Goal: Transaction & Acquisition: Purchase product/service

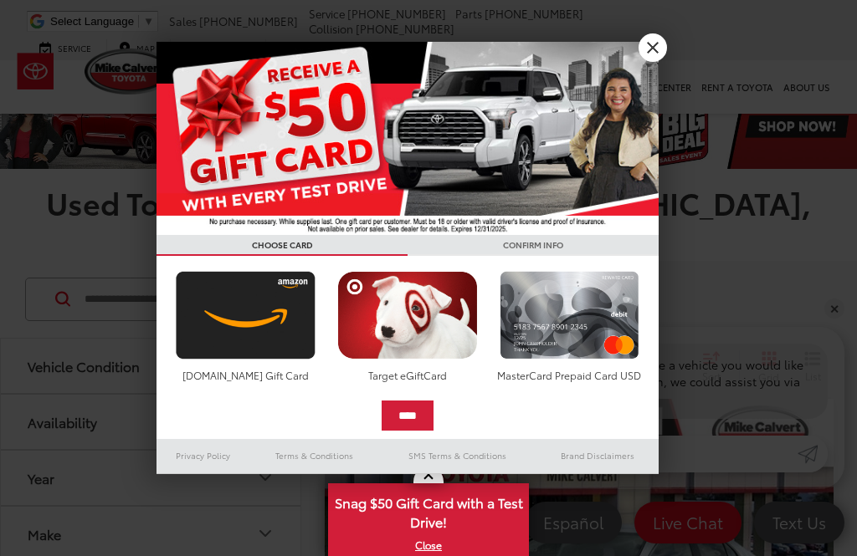
click at [663, 41] on link "X" at bounding box center [652, 47] width 28 height 28
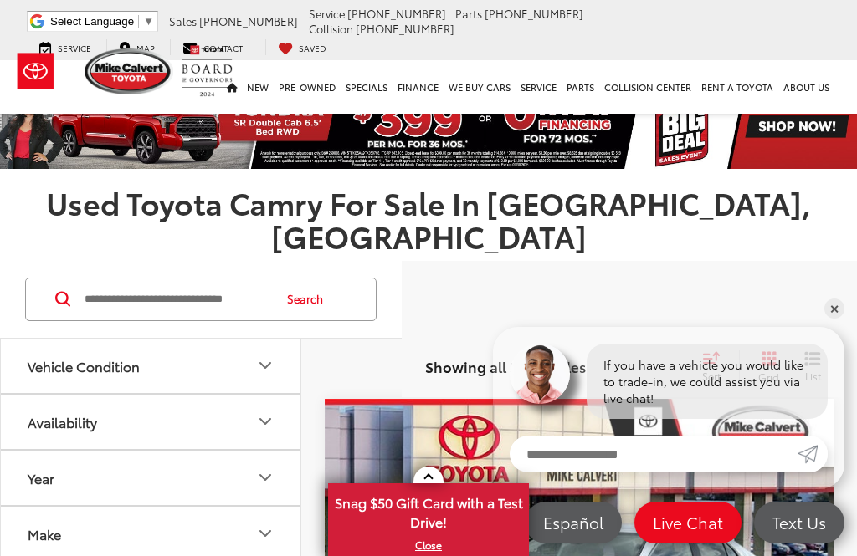
click at [269, 363] on icon "Vehicle Condition" at bounding box center [265, 365] width 10 height 5
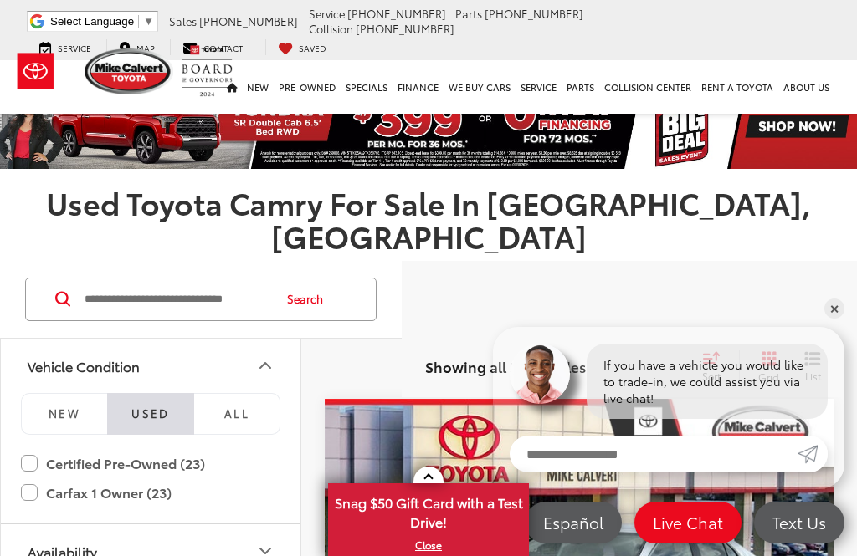
click at [30, 479] on label "Carfax 1 Owner (23)" at bounding box center [150, 493] width 259 height 29
click at [44, 449] on label "Certified Pre-Owned (23)" at bounding box center [150, 463] width 259 height 29
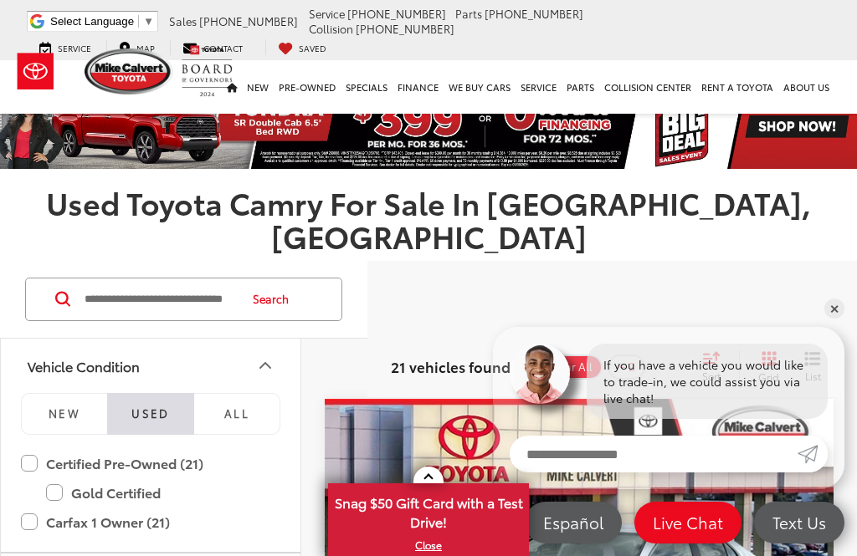
click at [27, 508] on label "Carfax 1 Owner (21)" at bounding box center [150, 522] width 259 height 29
click at [39, 449] on label "Certified Pre-Owned (23)" at bounding box center [150, 463] width 259 height 29
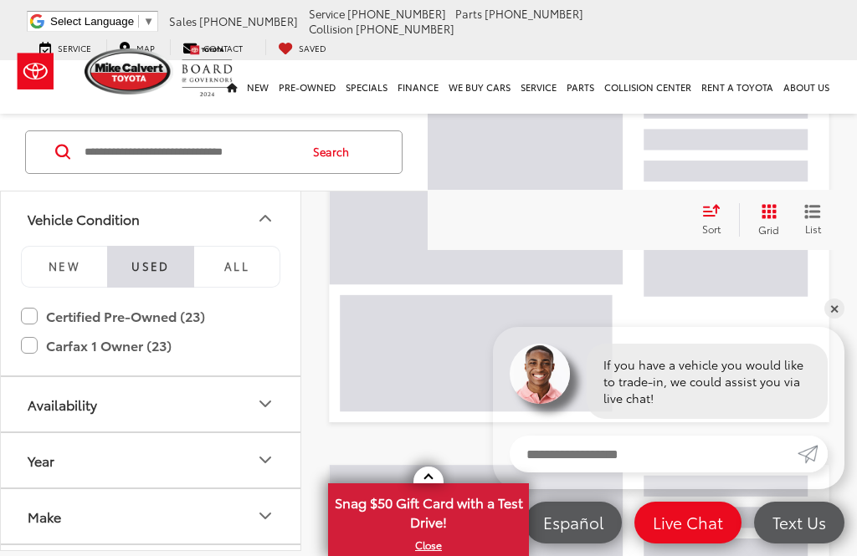
scroll to position [114, 0]
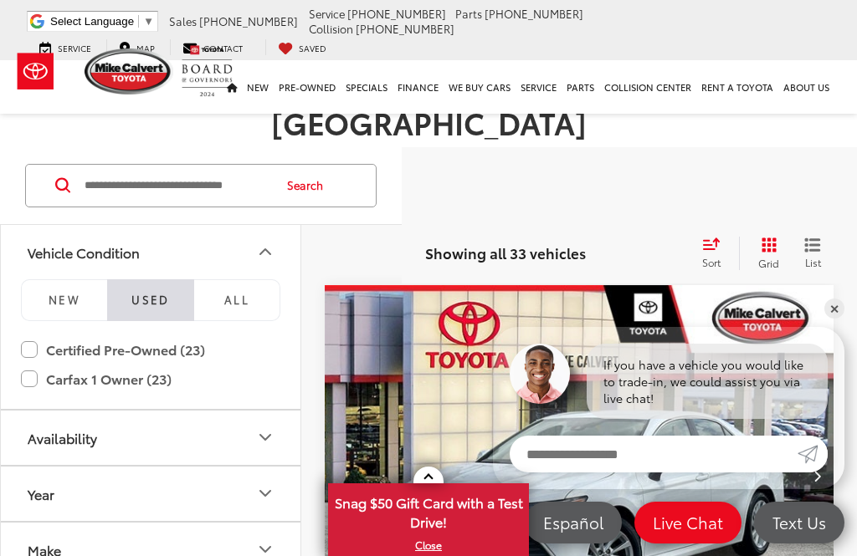
click at [217, 166] on input "Search by Make, Model, or Keyword" at bounding box center [177, 186] width 188 height 40
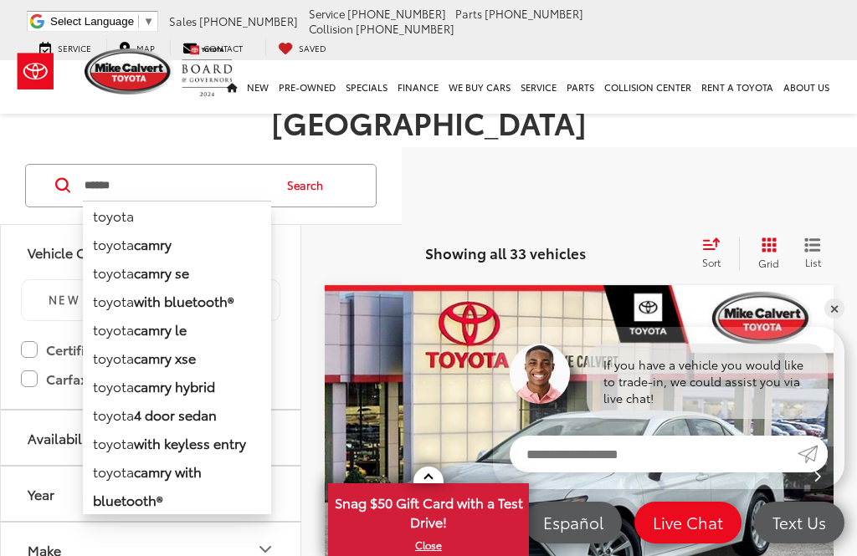
click at [347, 165] on button "Search" at bounding box center [309, 186] width 76 height 42
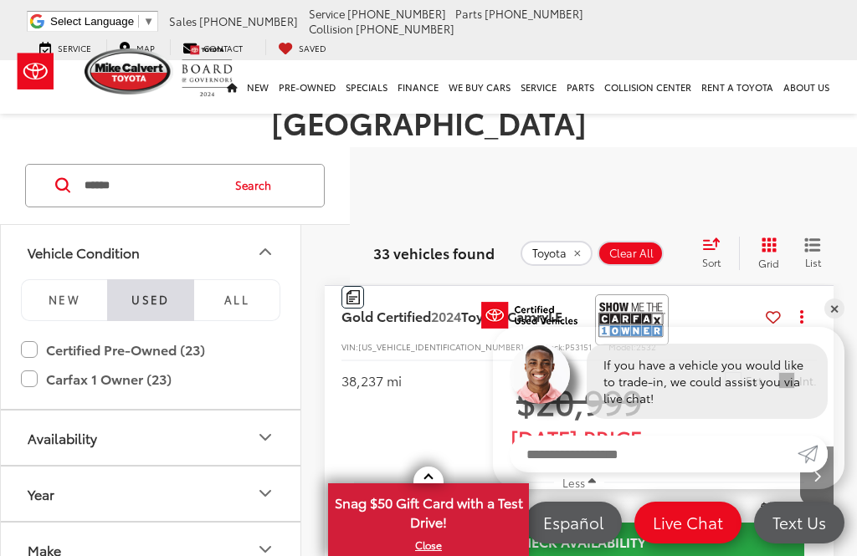
click at [172, 166] on input "******" at bounding box center [151, 186] width 136 height 40
click at [178, 166] on input "******" at bounding box center [151, 186] width 136 height 40
click at [174, 166] on input "******" at bounding box center [151, 186] width 136 height 40
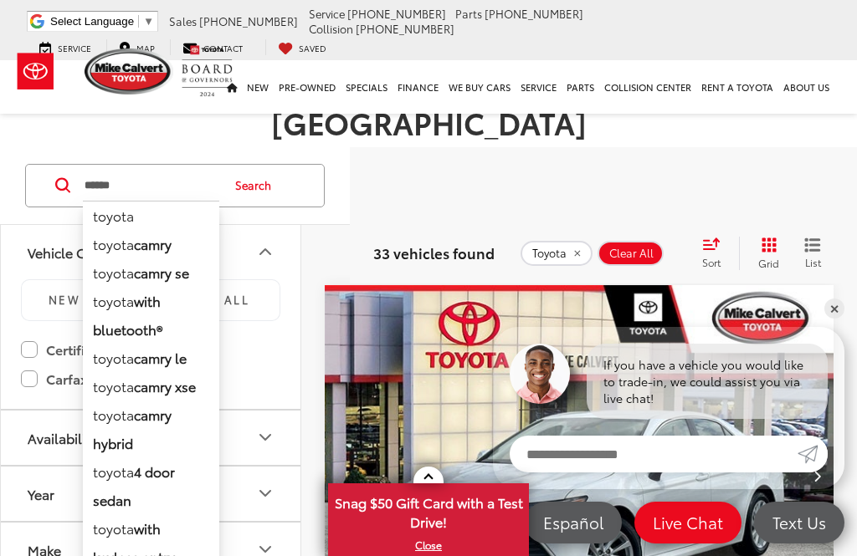
click at [264, 165] on button "Search" at bounding box center [257, 186] width 76 height 42
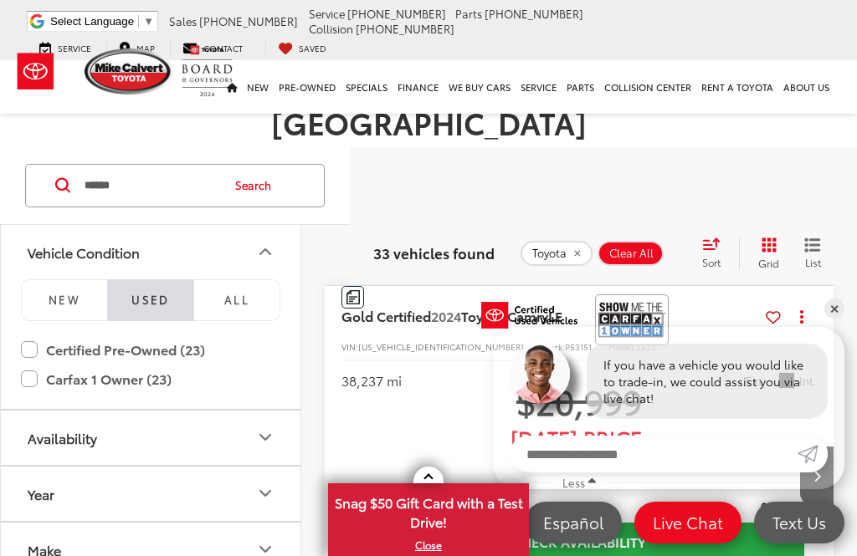
click at [187, 166] on input "******" at bounding box center [151, 186] width 136 height 40
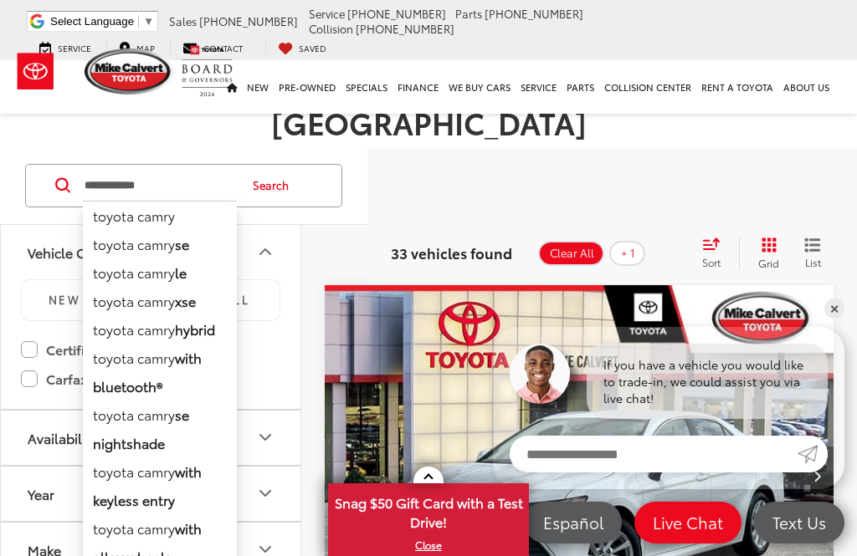
click at [161, 315] on li "toyota camry hybrid" at bounding box center [160, 329] width 154 height 28
type input "**********"
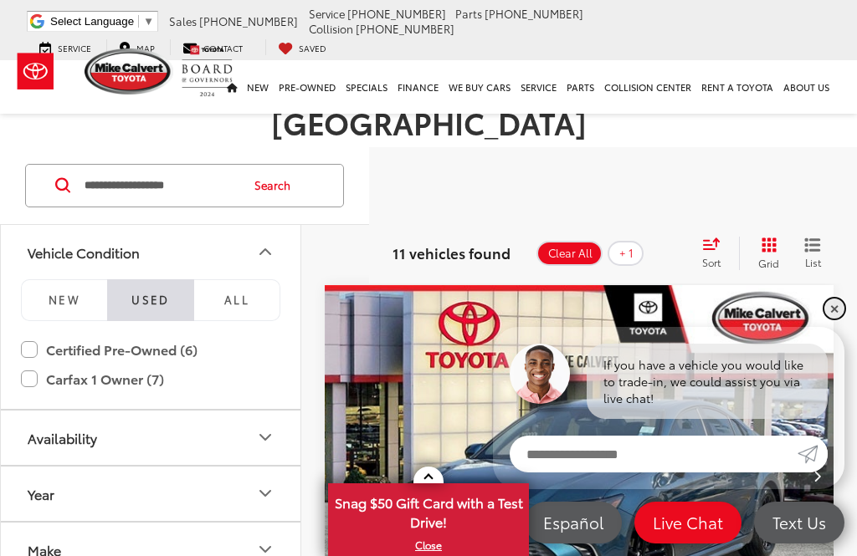
click at [836, 319] on link "✕" at bounding box center [834, 309] width 20 height 20
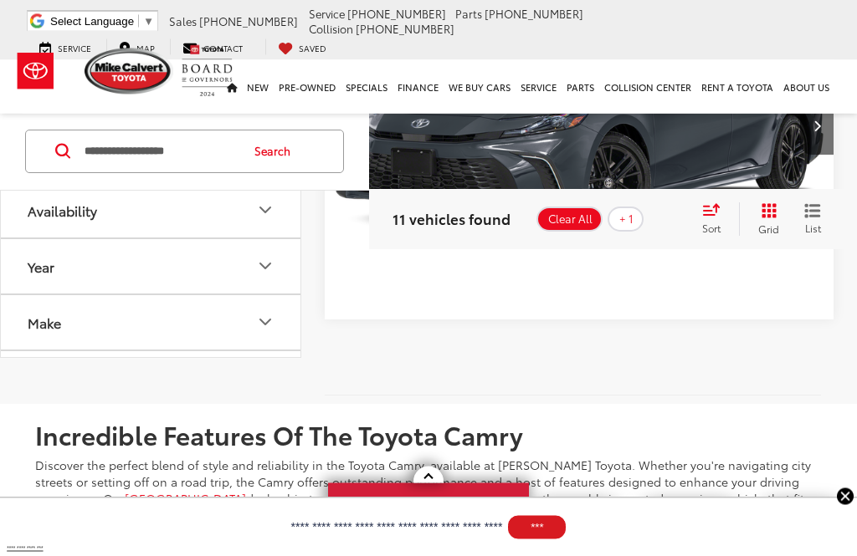
scroll to position [4849, 0]
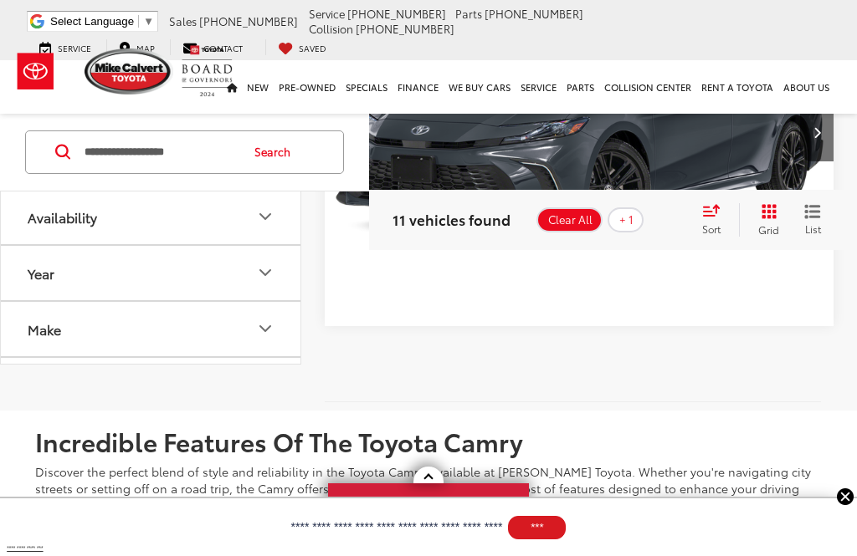
click at [272, 395] on icon "Price" at bounding box center [265, 385] width 20 height 20
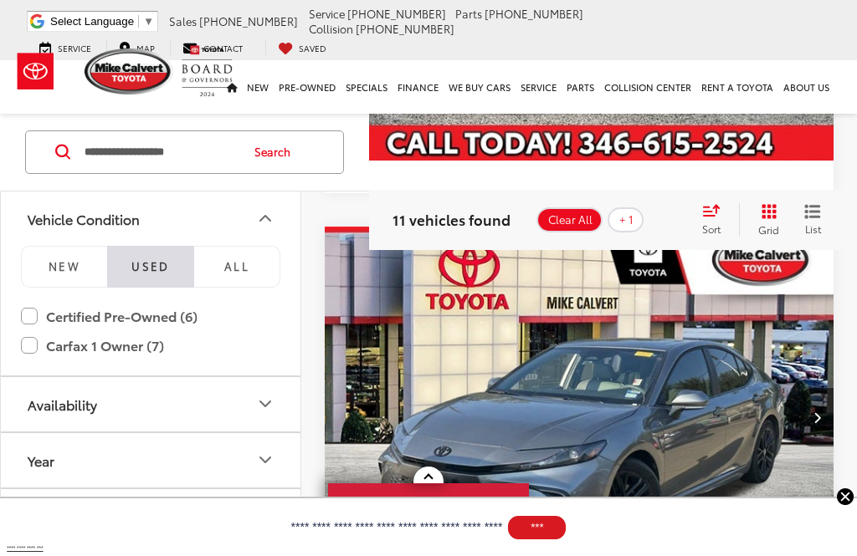
scroll to position [1514, 0]
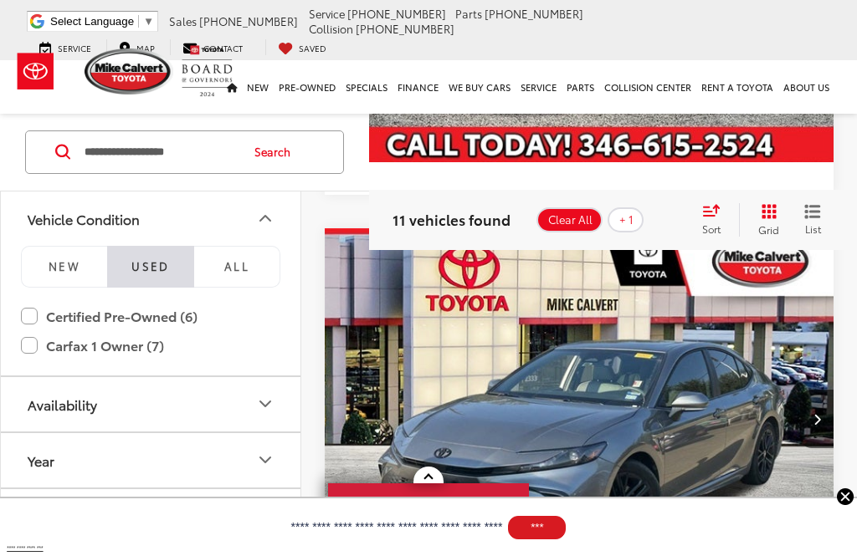
click at [814, 413] on icon "Next image" at bounding box center [817, 419] width 8 height 12
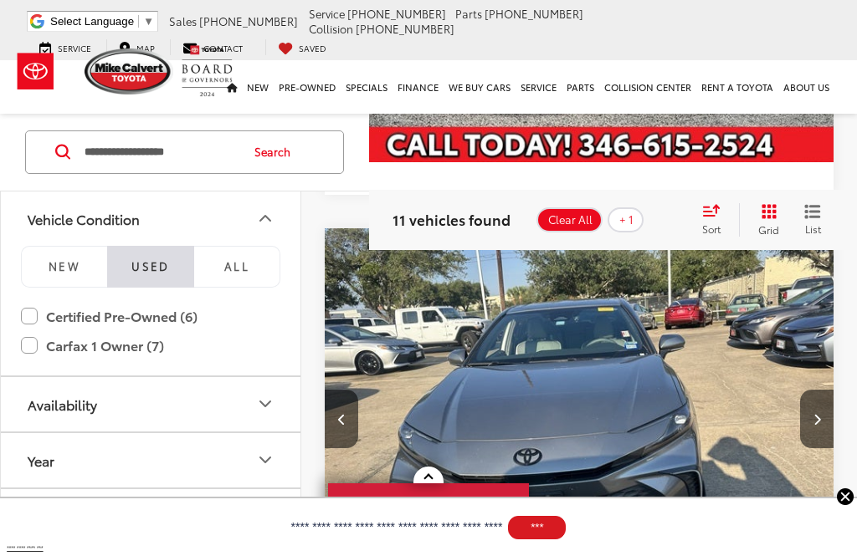
click at [811, 390] on button "Next image" at bounding box center [816, 419] width 33 height 59
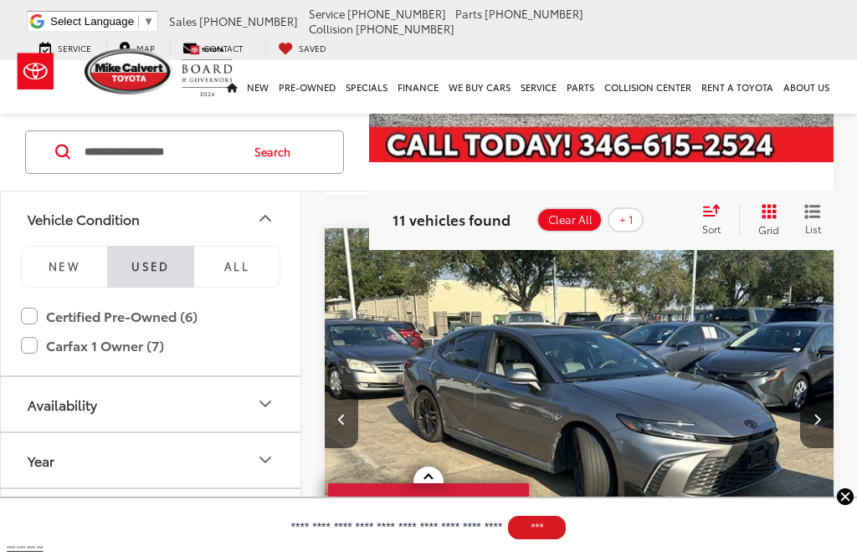
click at [342, 394] on button "Previous image" at bounding box center [341, 419] width 33 height 59
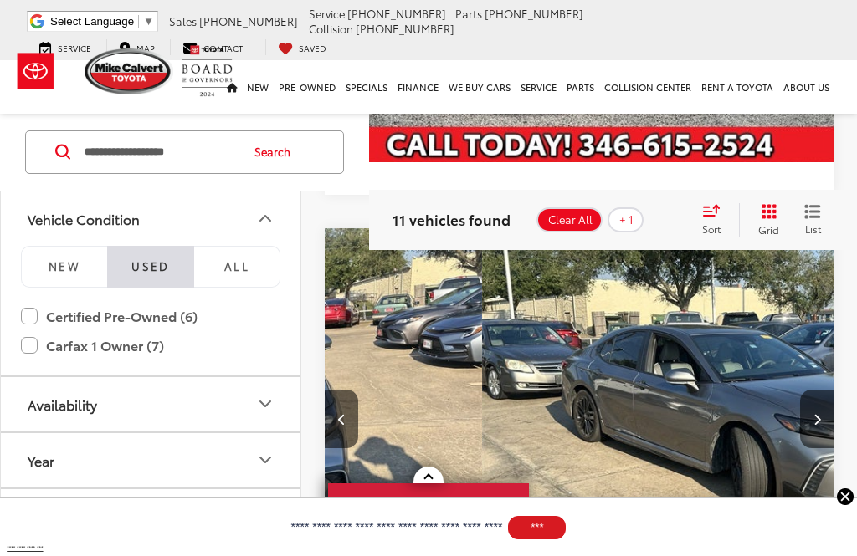
scroll to position [0, 511]
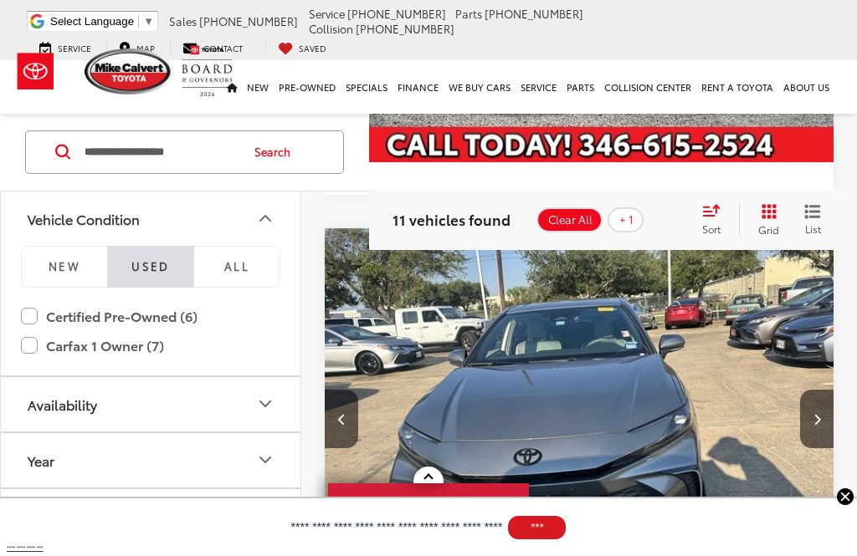
click at [825, 390] on button "Next image" at bounding box center [816, 419] width 33 height 59
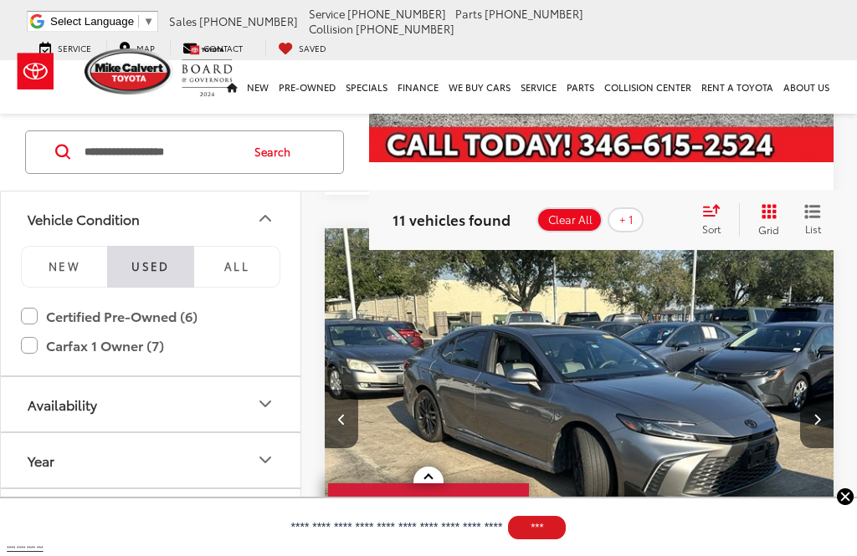
click at [341, 413] on icon "Previous image" at bounding box center [342, 419] width 8 height 12
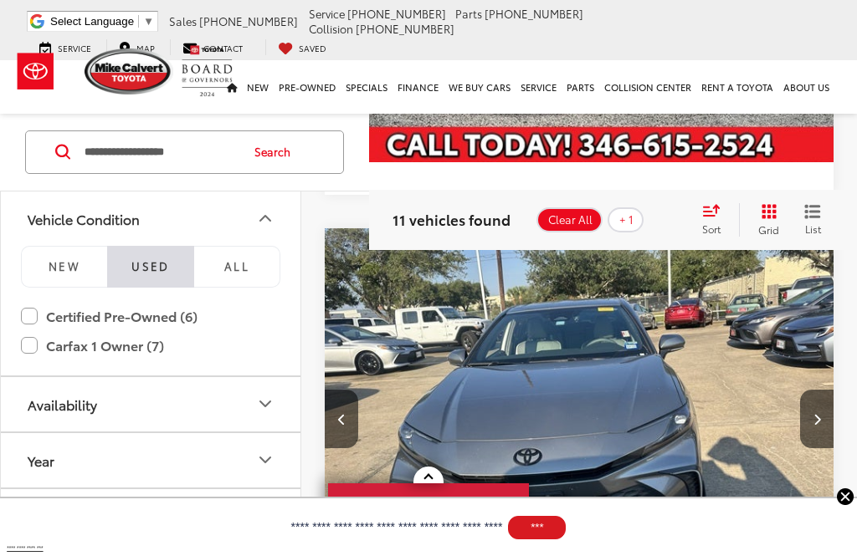
click at [814, 413] on icon "Next image" at bounding box center [817, 419] width 8 height 12
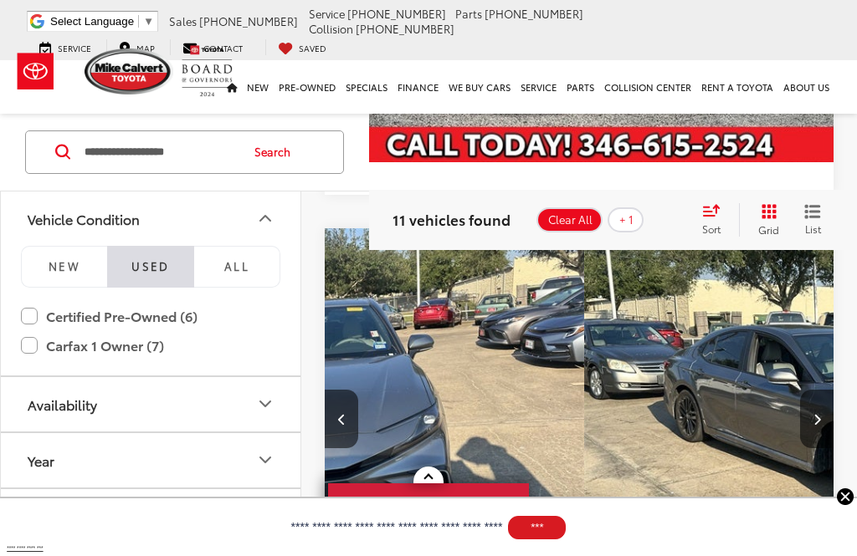
scroll to position [0, 1022]
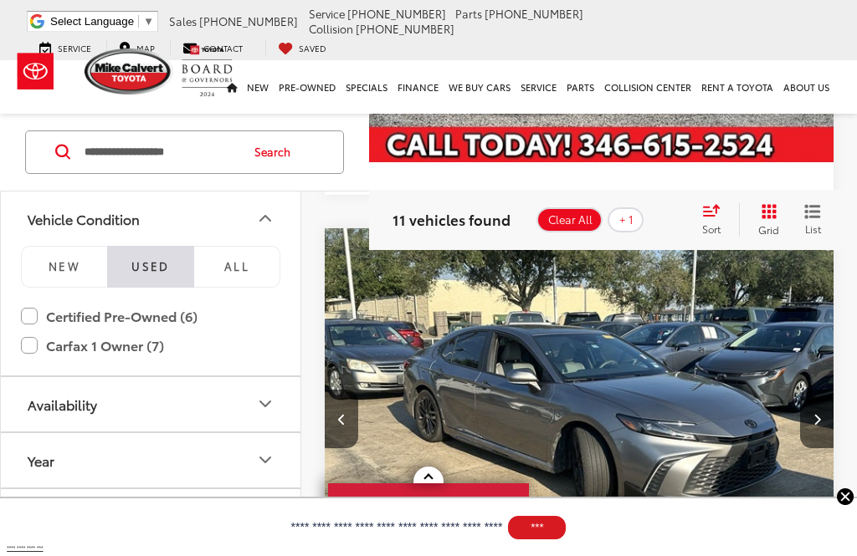
click at [817, 390] on button "Next image" at bounding box center [816, 419] width 33 height 59
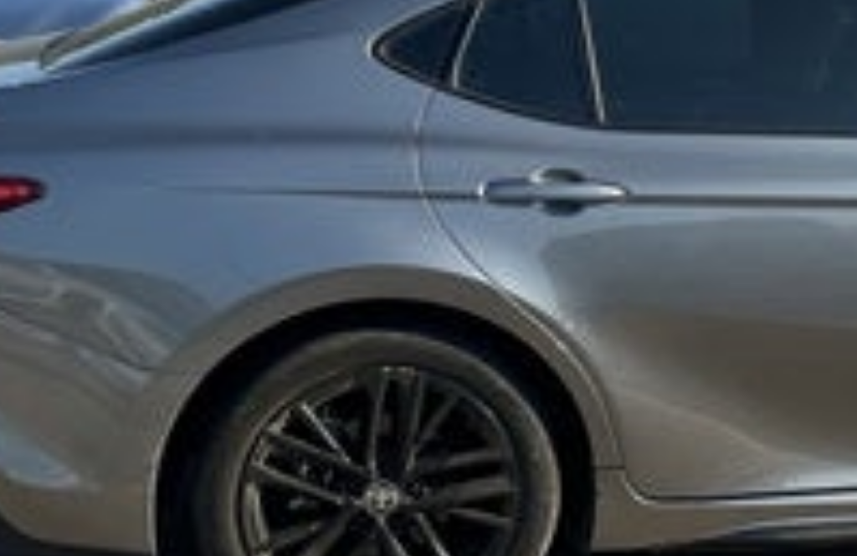
scroll to position [1542, 0]
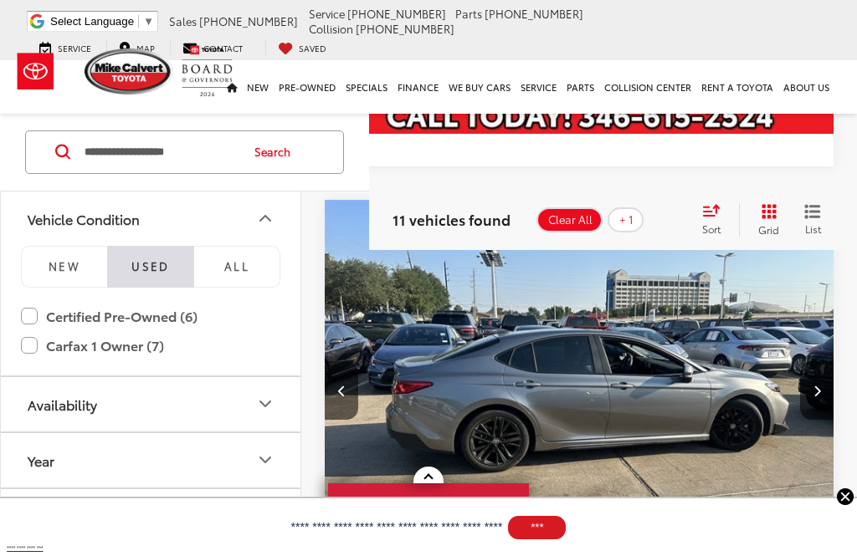
click at [539, 346] on img "2025 Toyota Camry SE 3" at bounding box center [579, 391] width 511 height 383
click at [817, 385] on icon "Next image" at bounding box center [817, 391] width 8 height 12
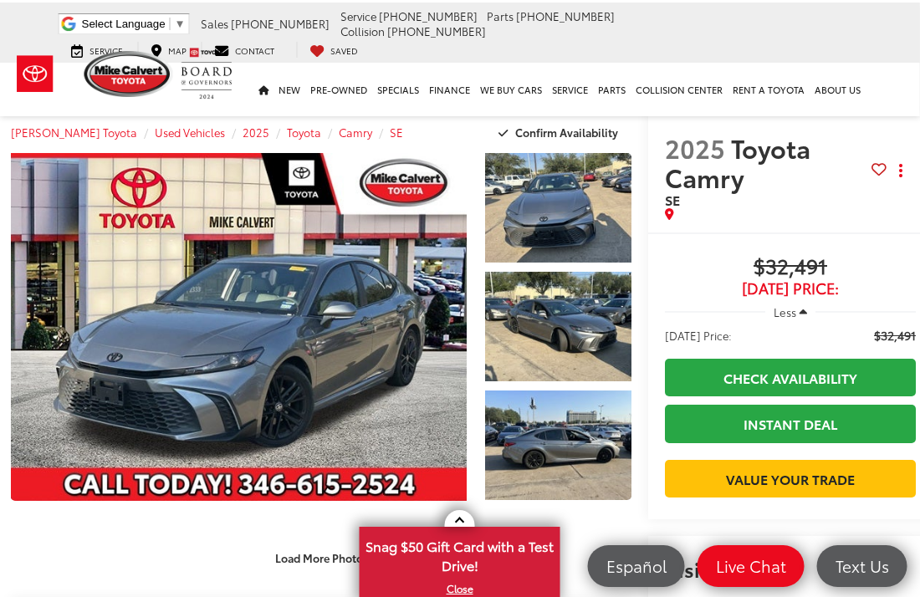
scroll to position [0, 7]
